Goal: Transaction & Acquisition: Purchase product/service

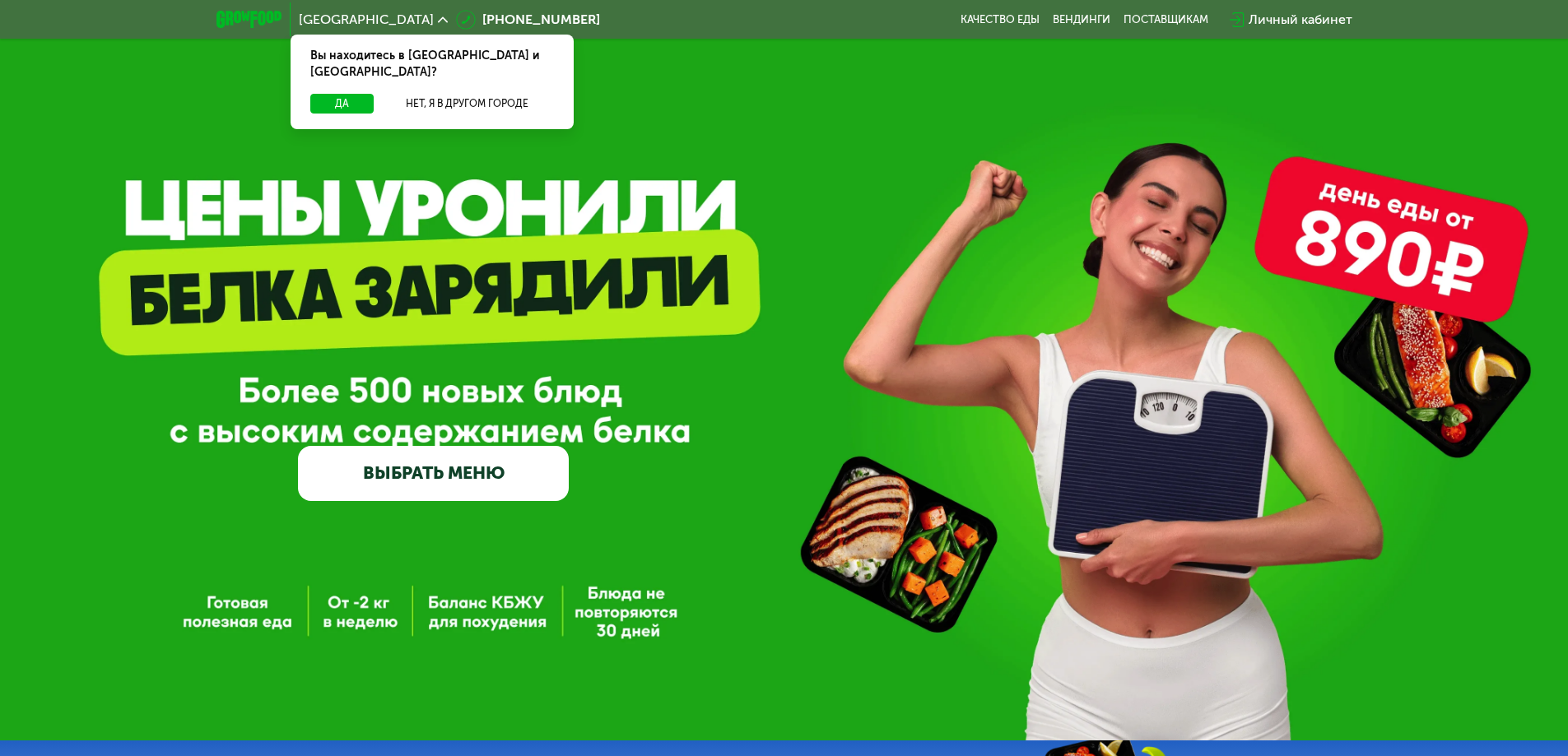
click at [464, 478] on link "ВЫБРАТЬ МЕНЮ" at bounding box center [434, 473] width 271 height 54
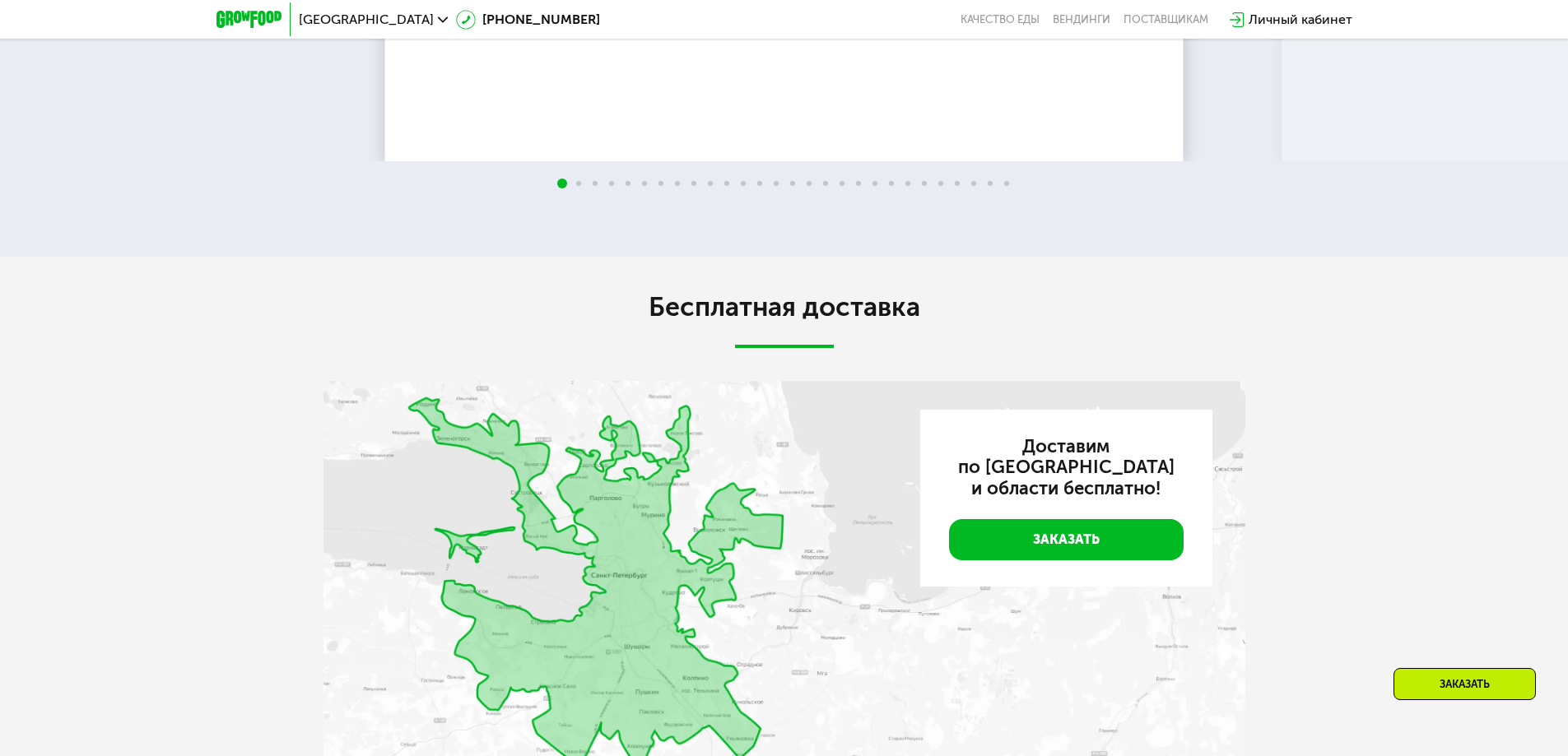
scroll to position [3115, 0]
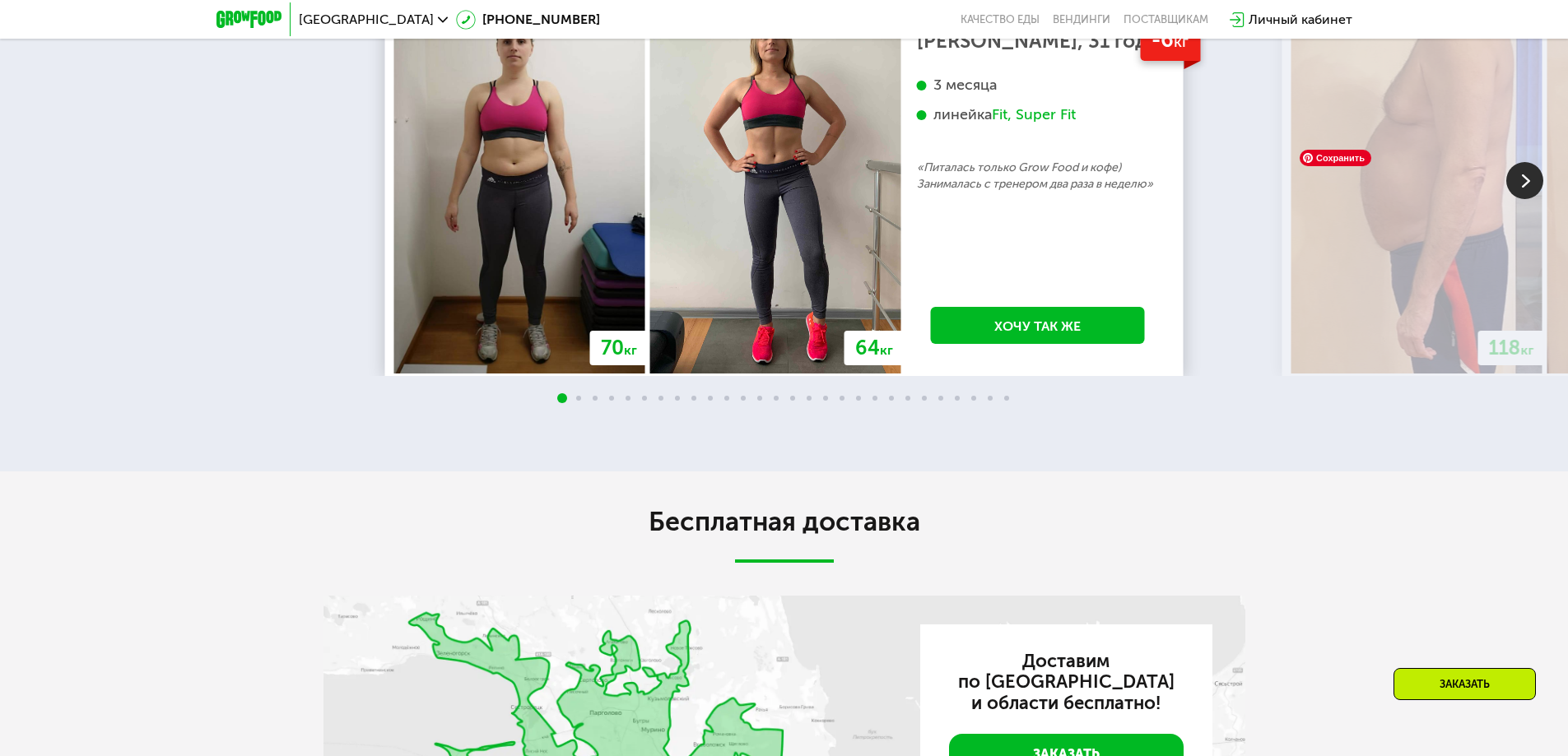
click at [1543, 199] on img at bounding box center [1524, 180] width 37 height 37
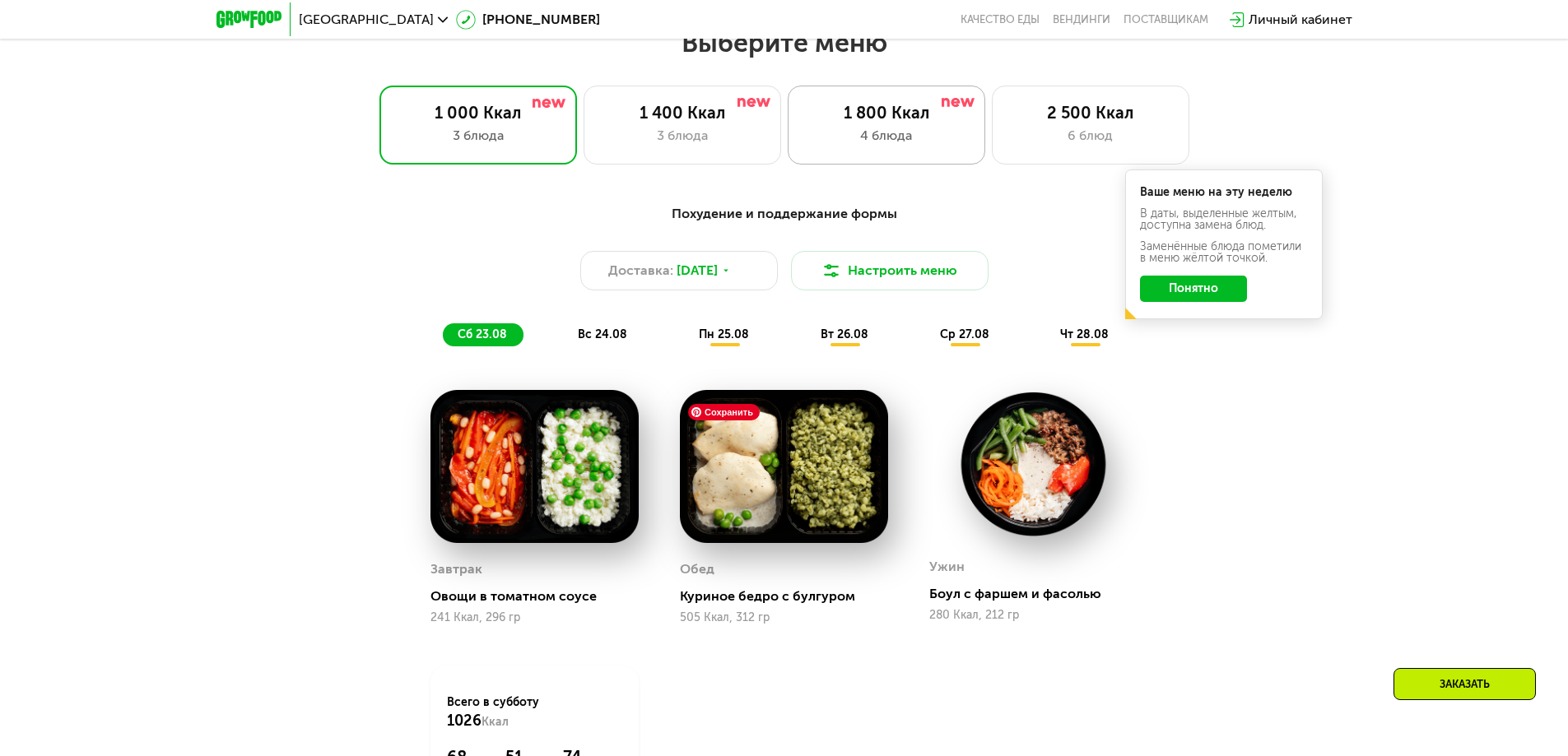
scroll to position [810, 0]
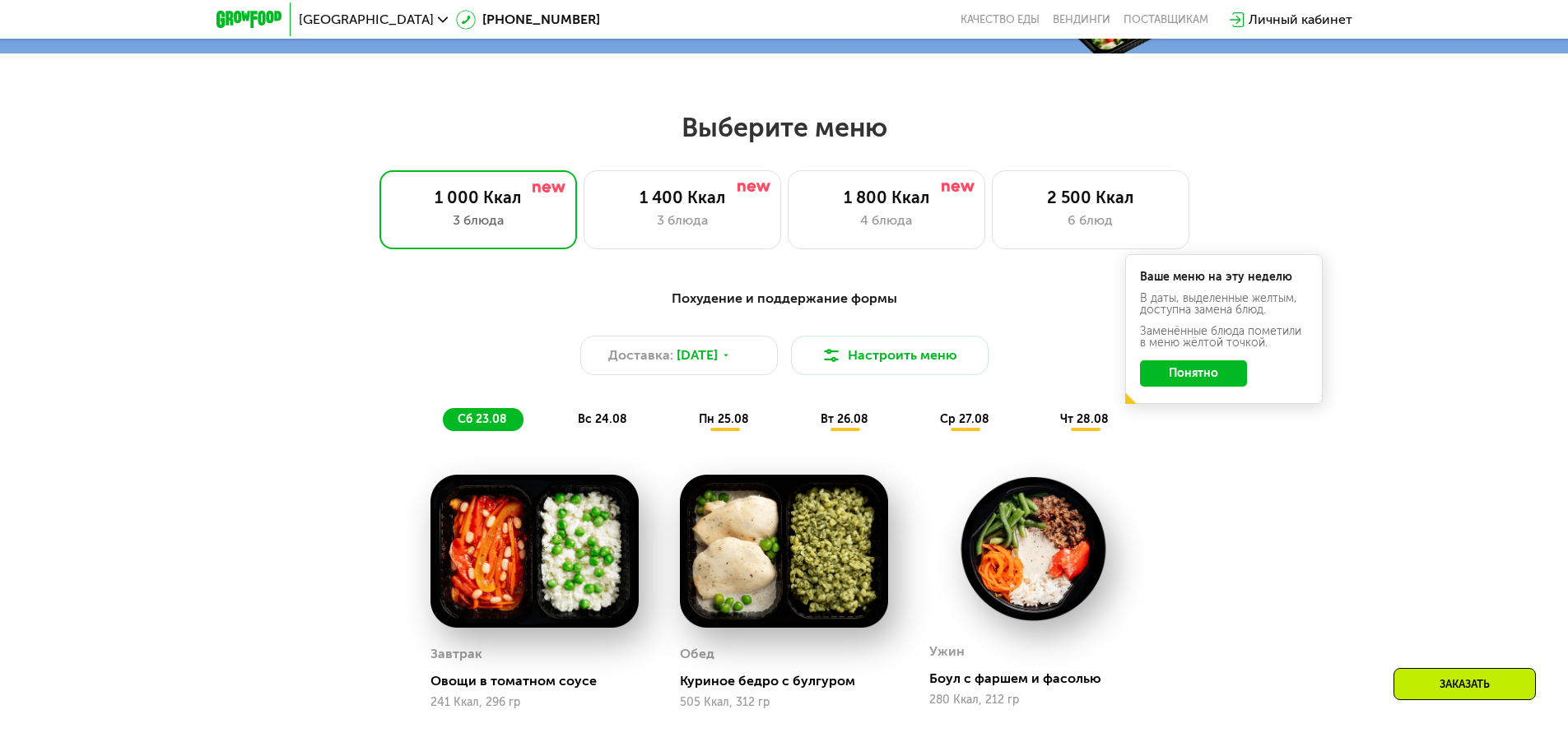
click at [1196, 385] on button "Понятно" at bounding box center [1194, 373] width 107 height 27
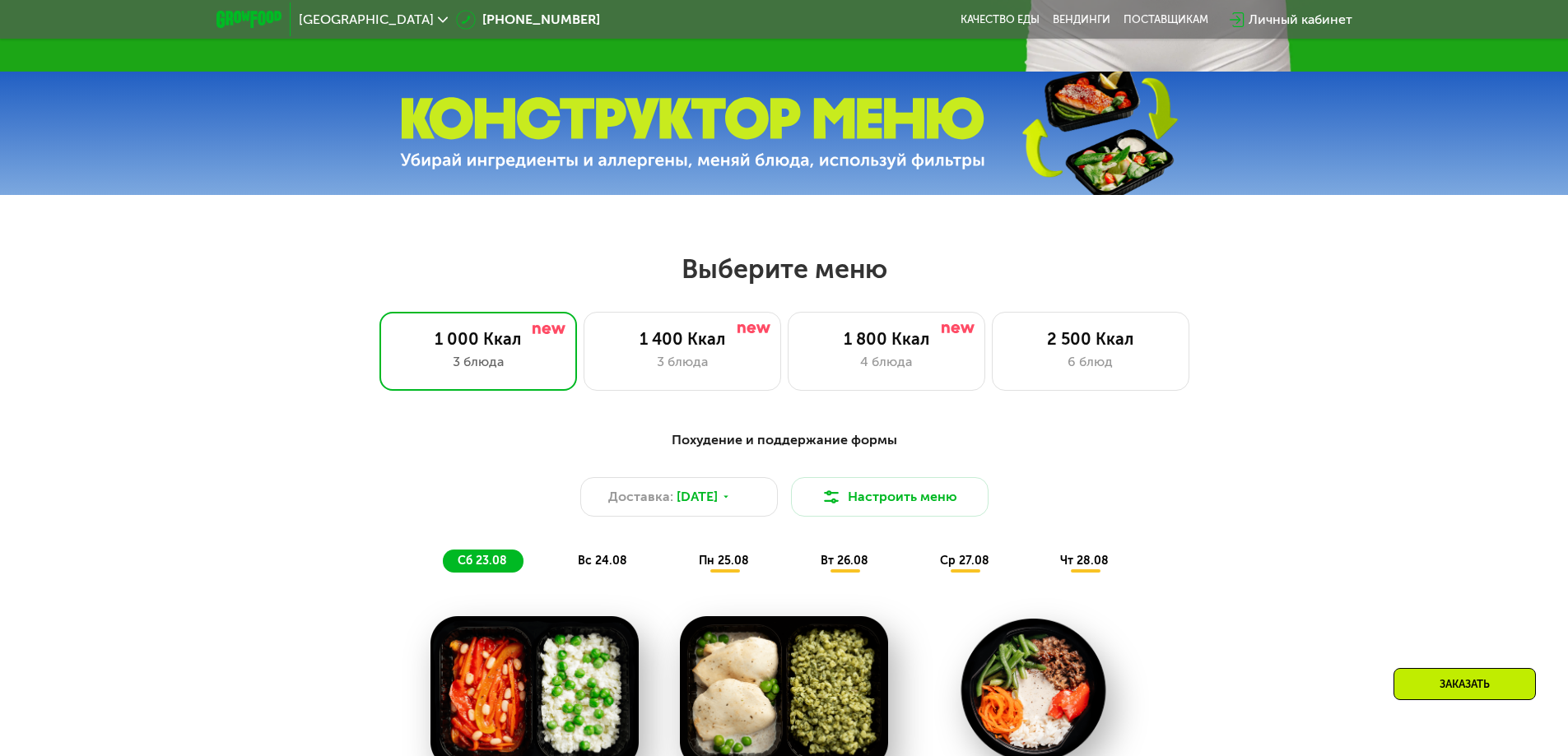
scroll to position [728, 0]
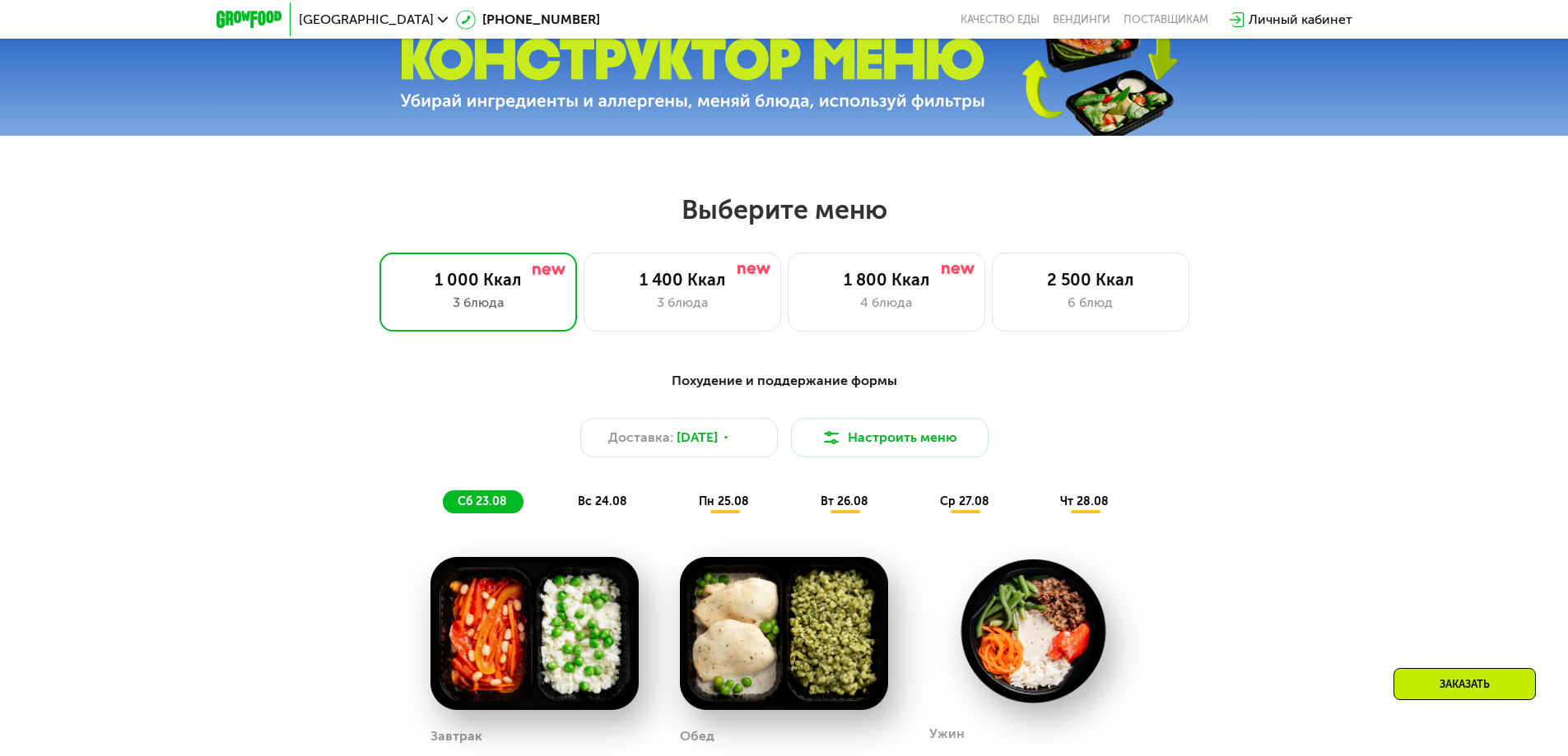
click at [717, 502] on span "пн 25.08" at bounding box center [724, 502] width 50 height 14
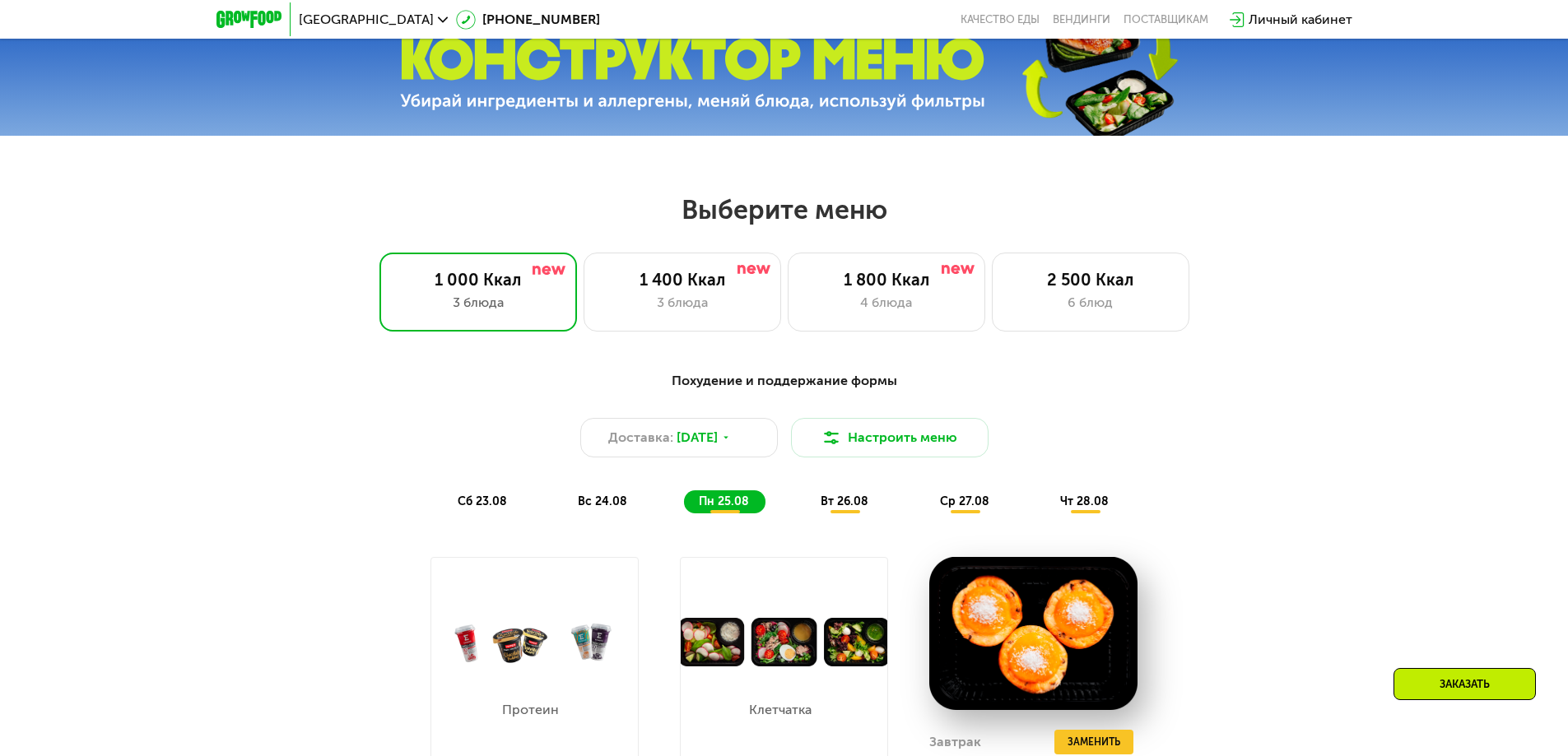
click at [619, 508] on span "вс 24.08" at bounding box center [603, 502] width 49 height 14
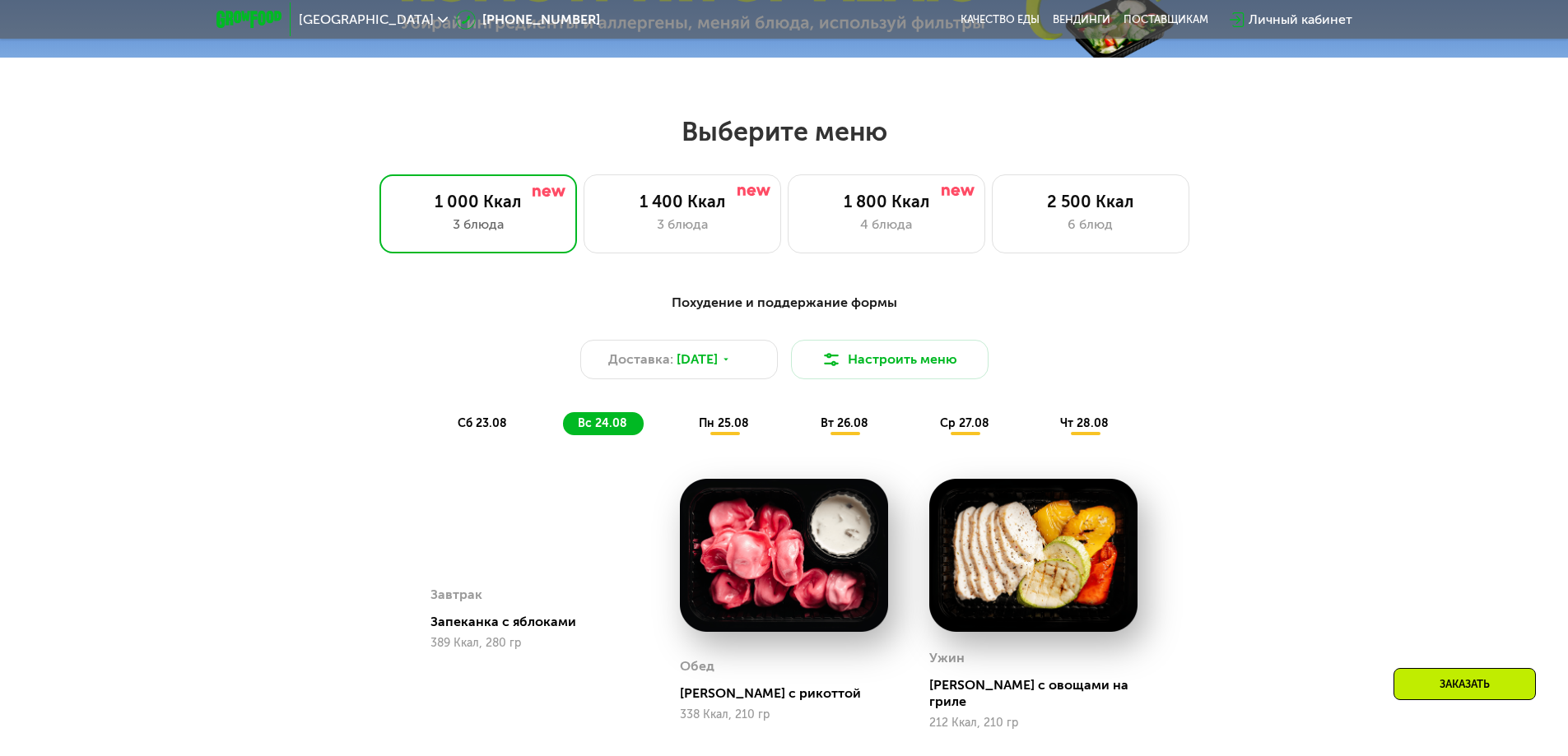
scroll to position [823, 0]
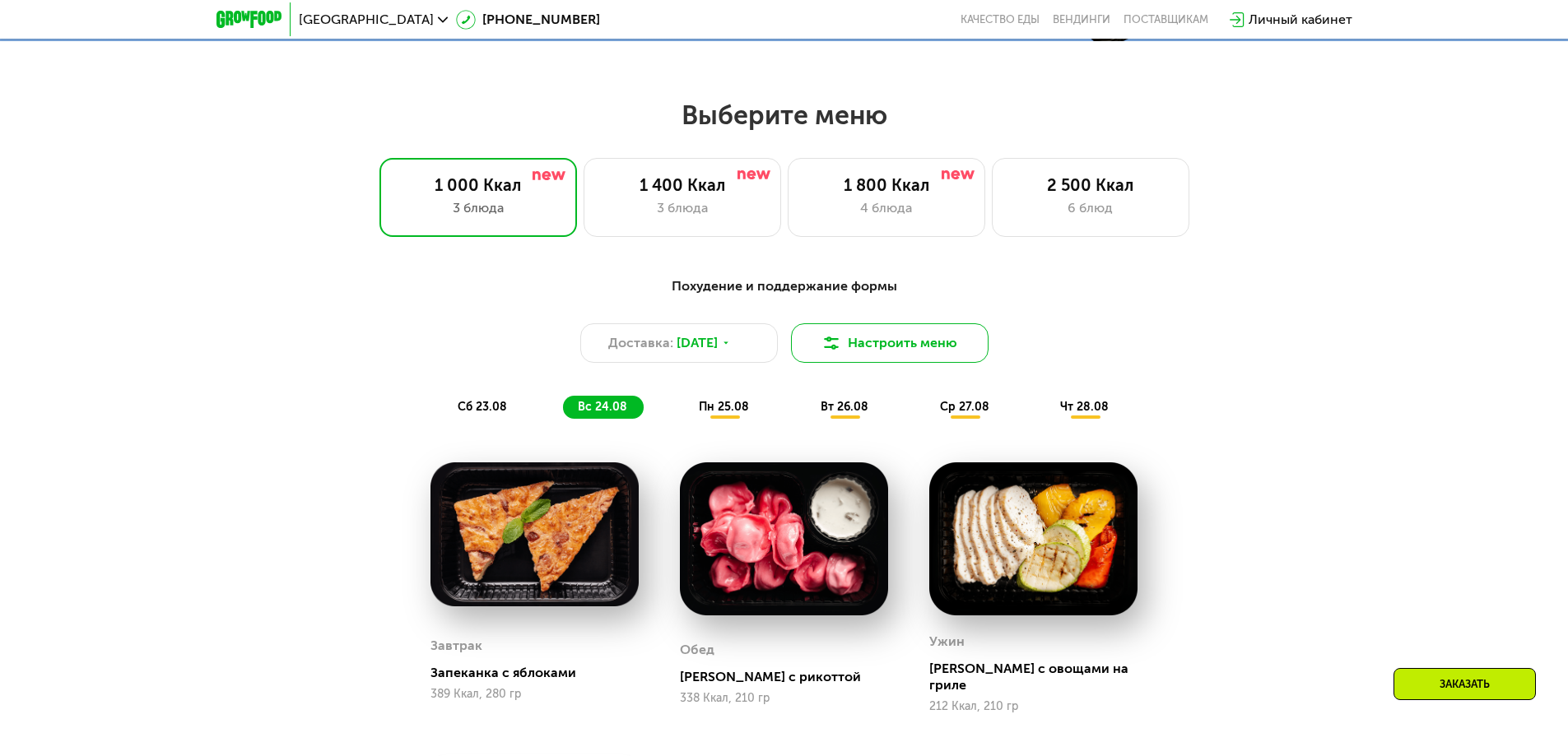
click at [925, 359] on button "Настроить меню" at bounding box center [890, 343] width 198 height 40
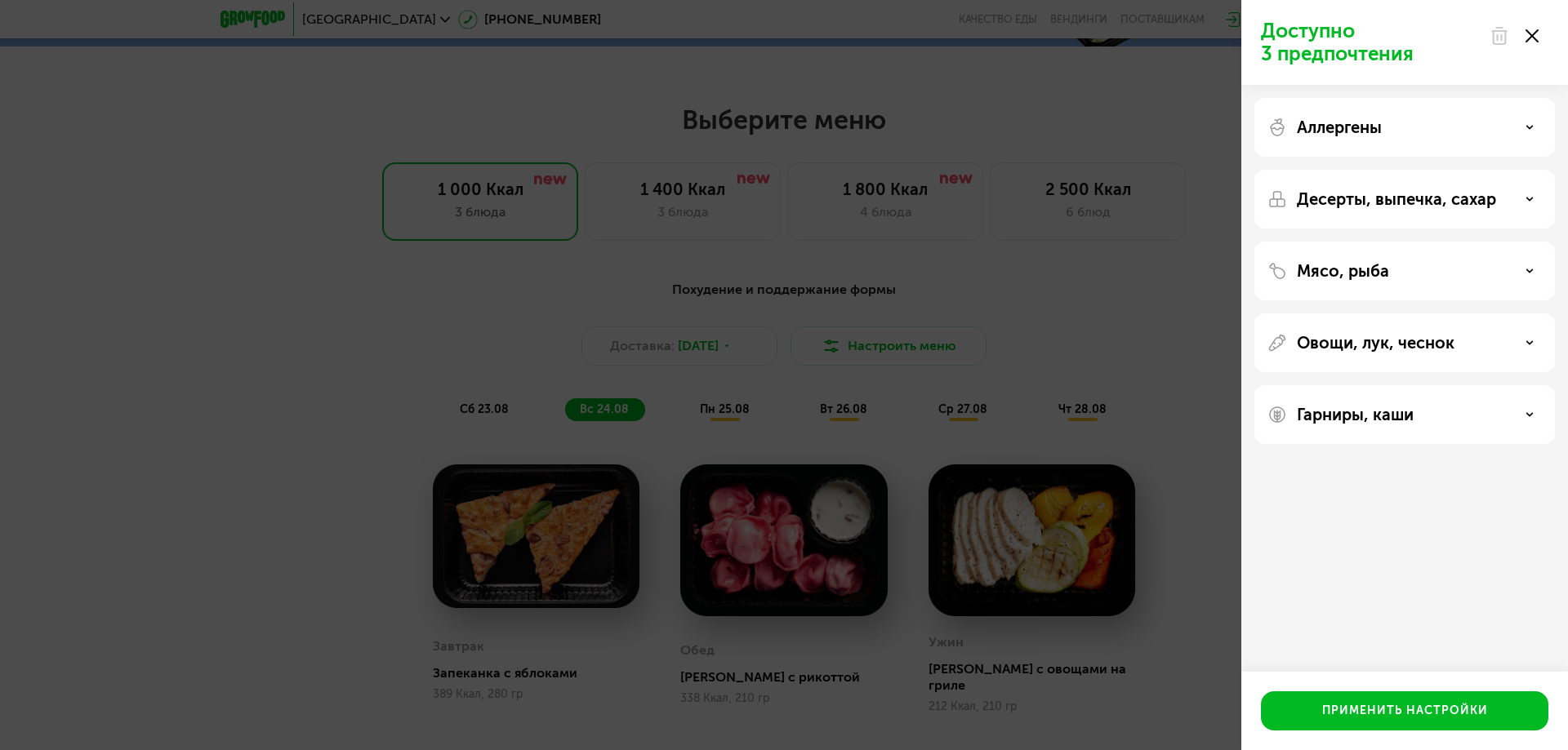
click at [1333, 134] on p "Аллергены" at bounding box center [1339, 128] width 84 height 20
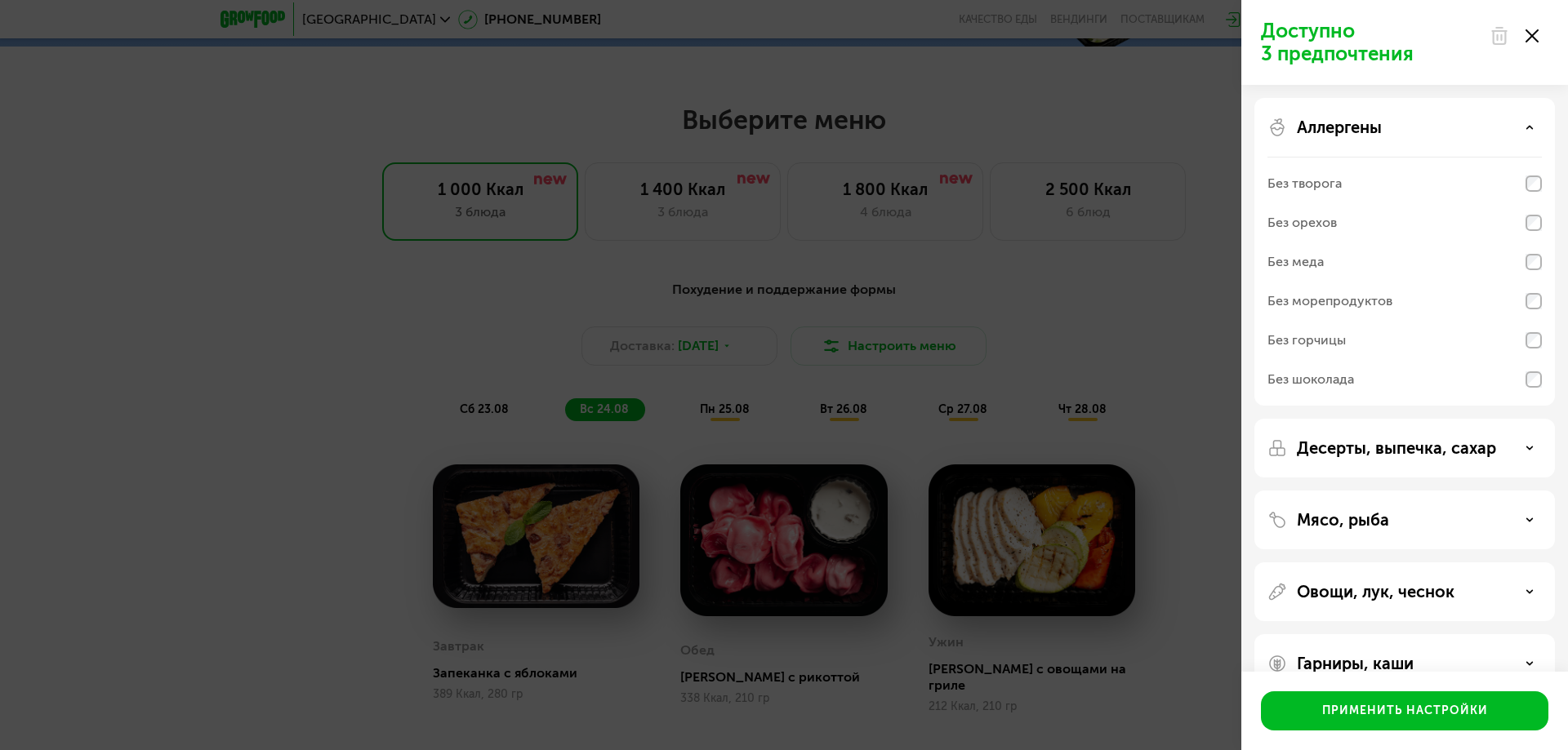
click at [1540, 37] on div at bounding box center [1514, 35] width 69 height 32
click at [800, 305] on div "Доступно 3 предпочтения Аллергены Без творога Без орехов Без меда Без морепроду…" at bounding box center [784, 375] width 1568 height 750
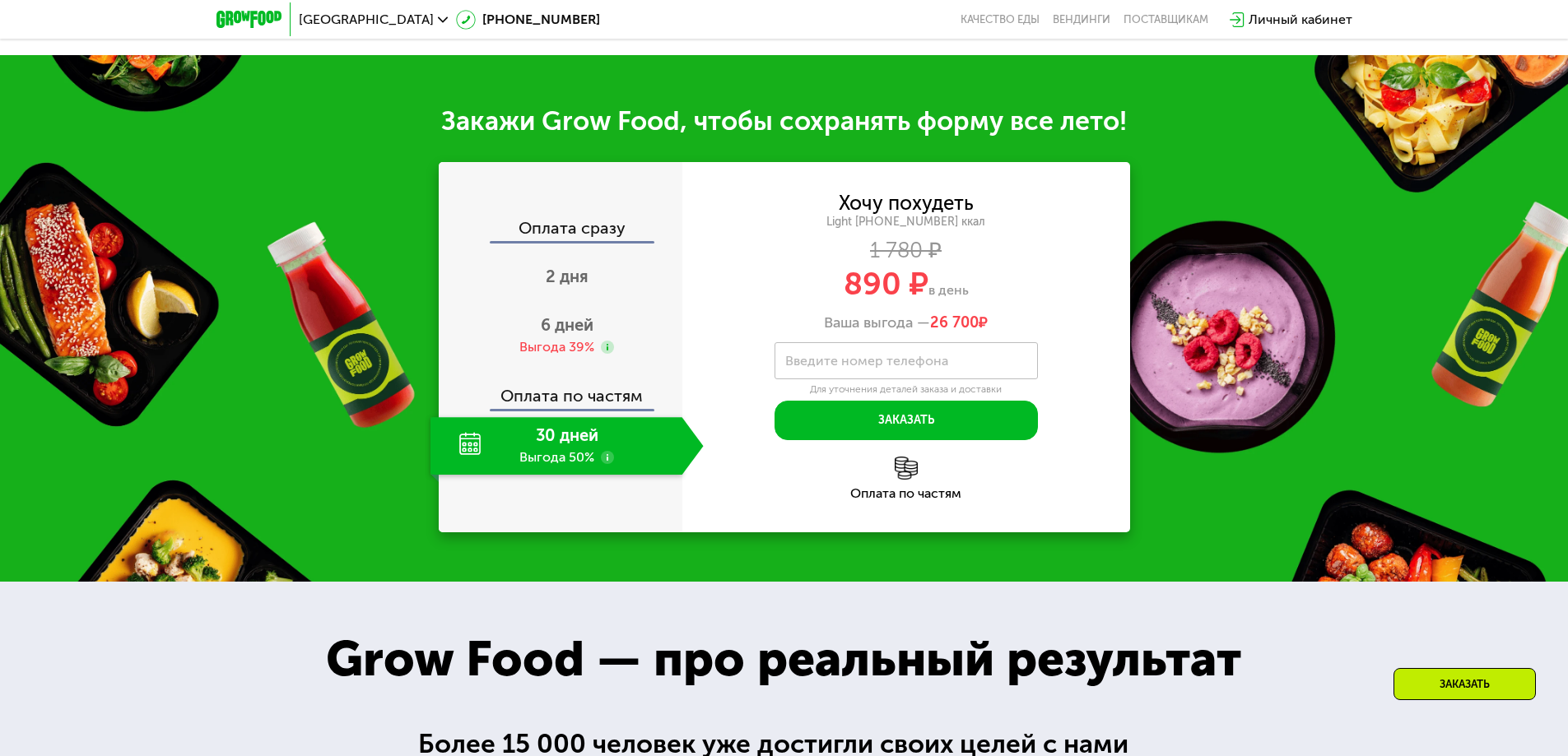
scroll to position [1811, 0]
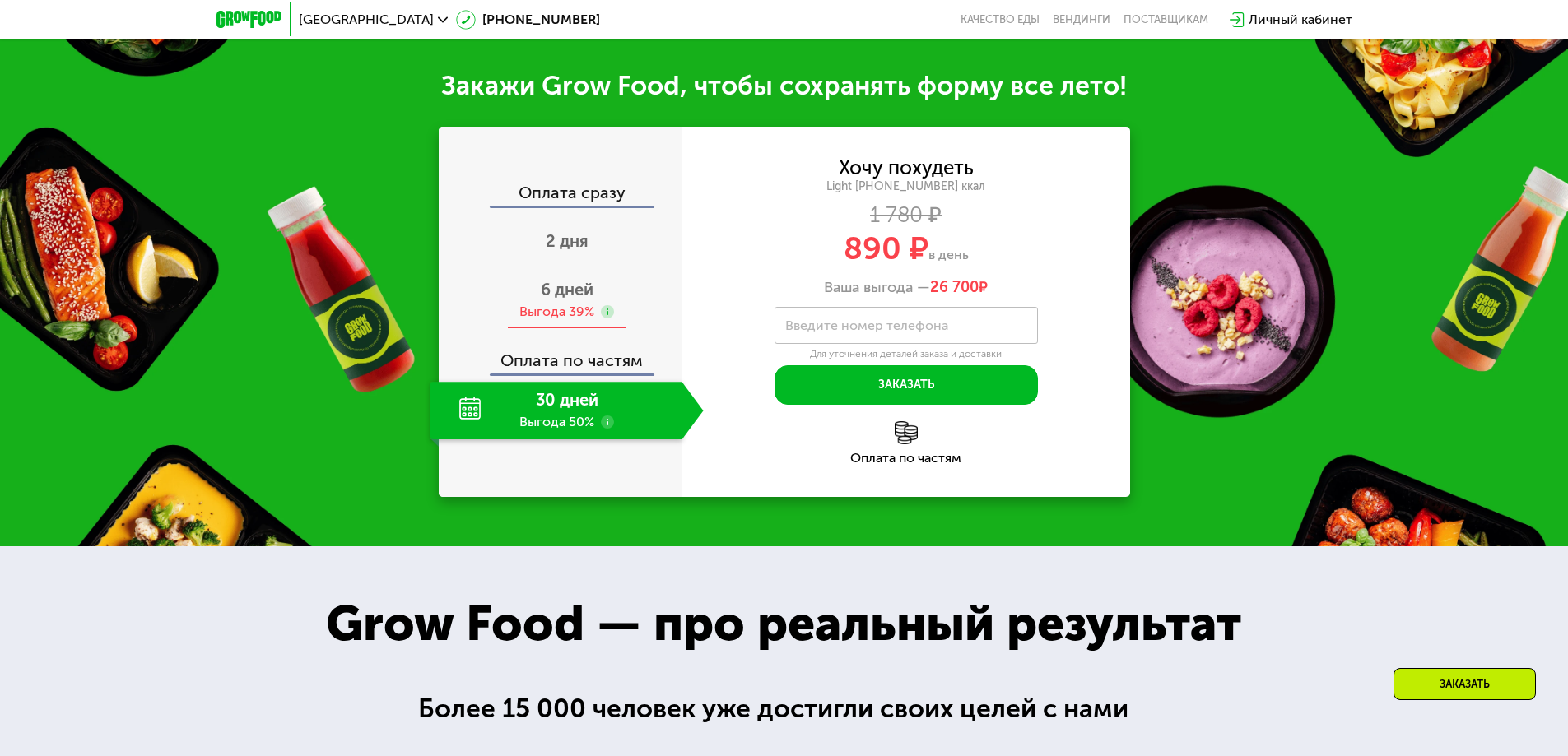
click at [565, 280] on span "6 дней" at bounding box center [566, 290] width 52 height 20
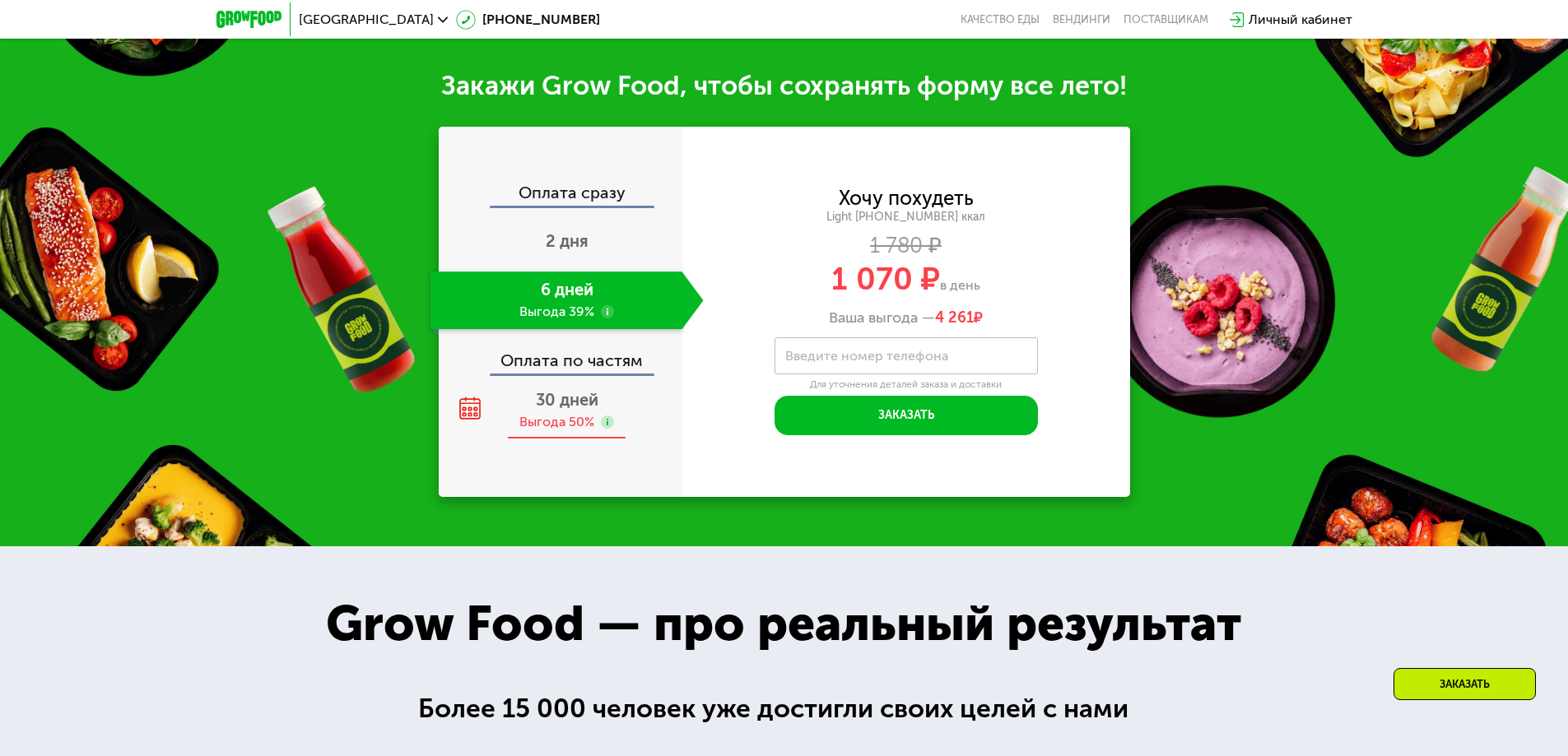
click at [585, 414] on div "Выгода 50%" at bounding box center [557, 423] width 75 height 18
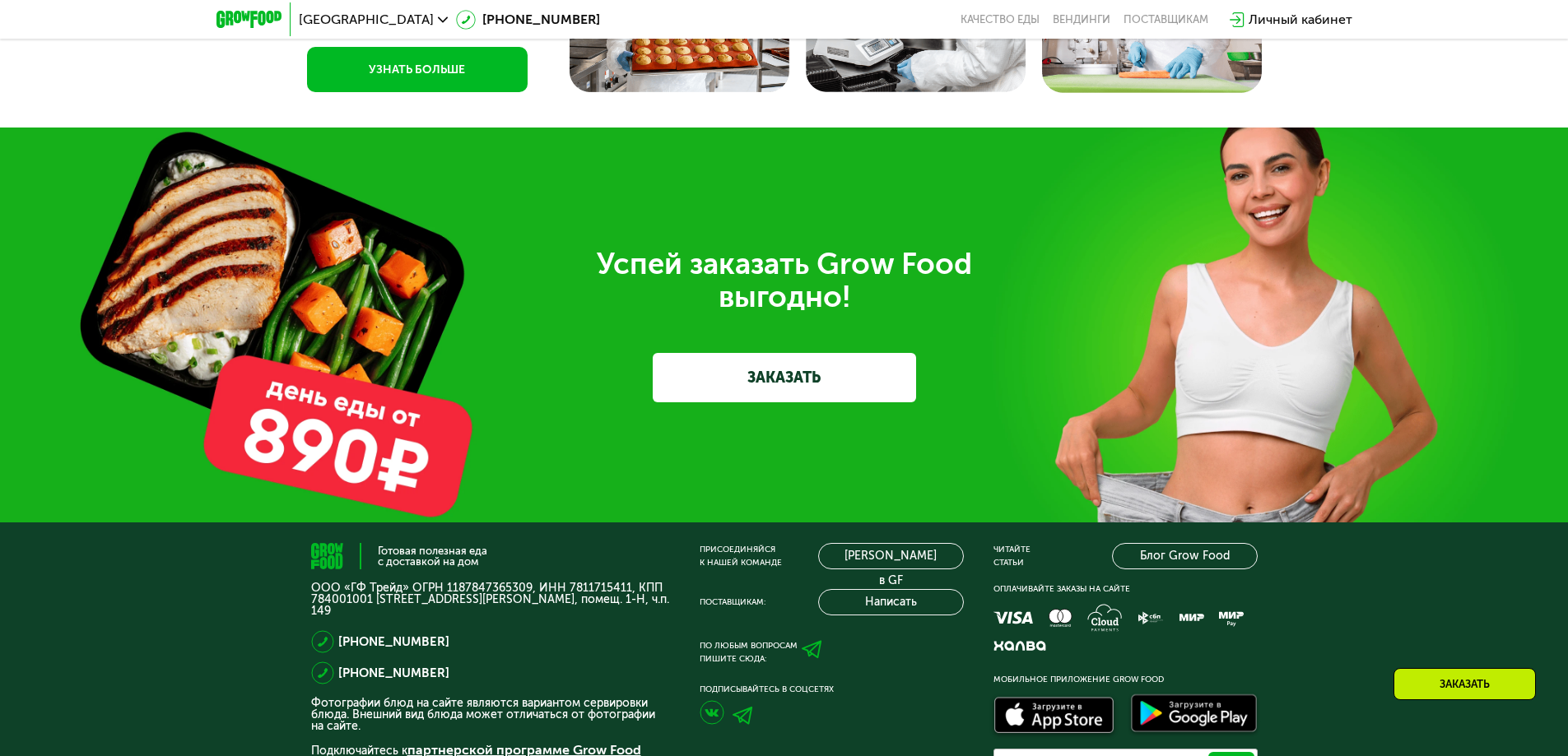
scroll to position [5020, 0]
